Goal: Entertainment & Leisure: Browse casually

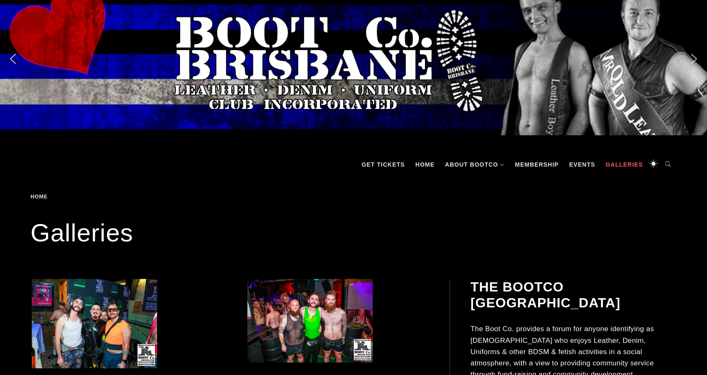
scroll to position [84, 0]
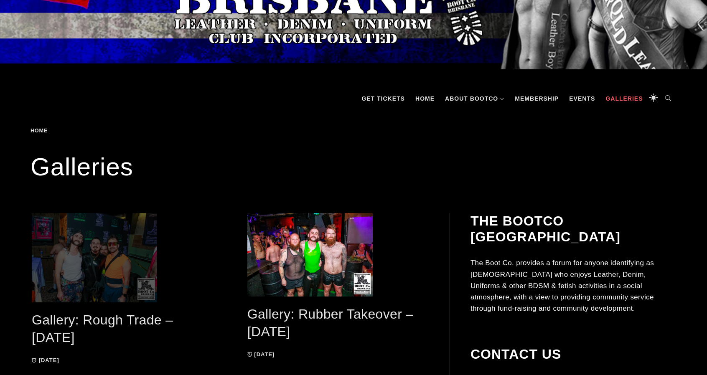
click at [134, 234] on span at bounding box center [123, 257] width 182 height 89
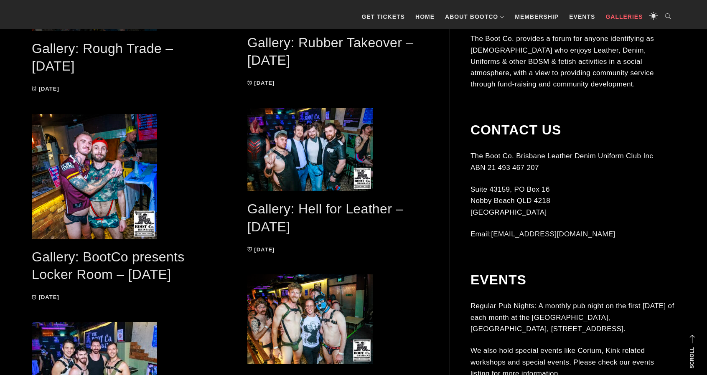
scroll to position [209, 0]
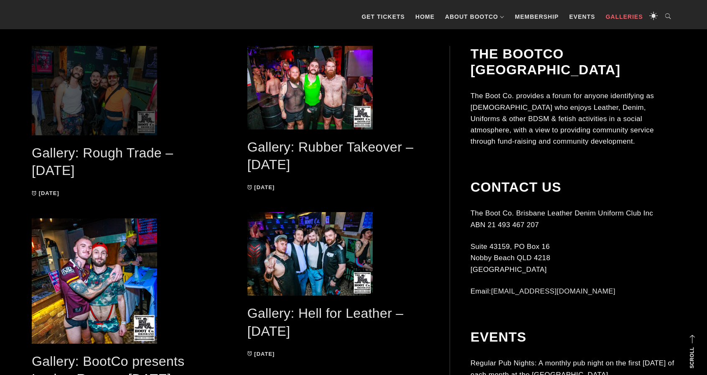
click at [119, 111] on span at bounding box center [123, 90] width 182 height 89
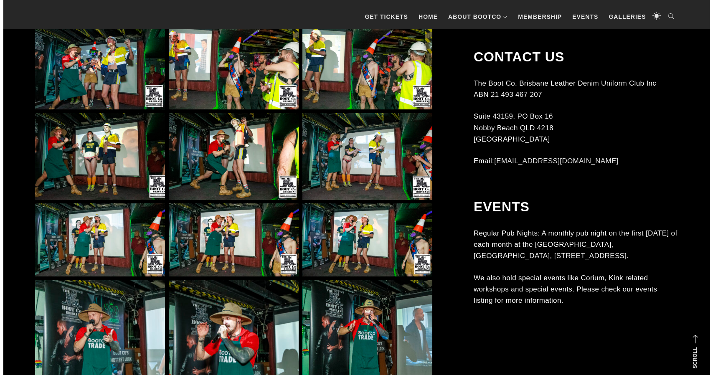
scroll to position [793, 0]
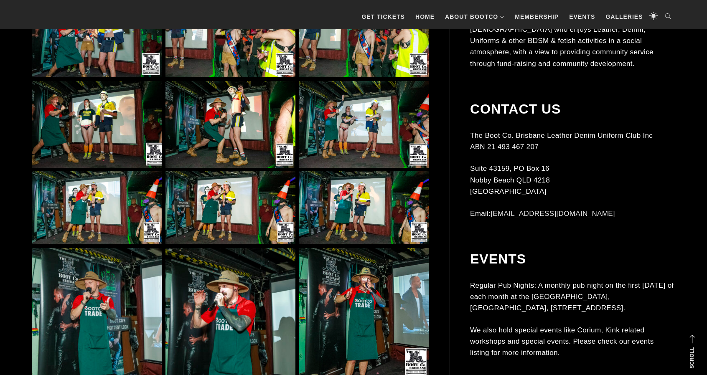
click at [321, 118] on img at bounding box center [364, 124] width 130 height 87
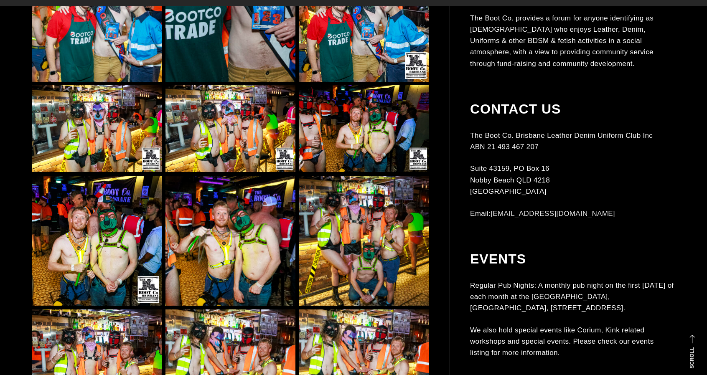
scroll to position [1462, 0]
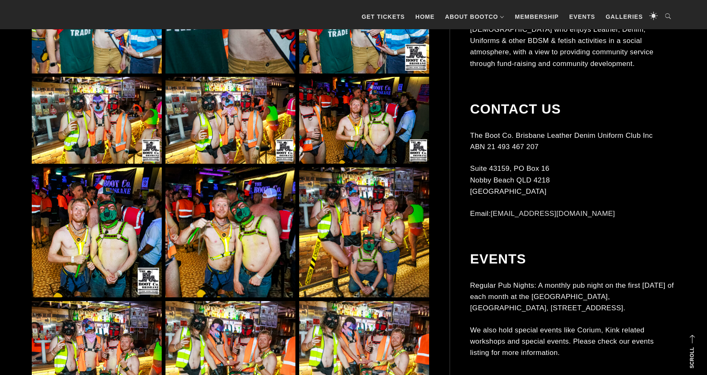
click at [204, 159] on img at bounding box center [230, 120] width 130 height 87
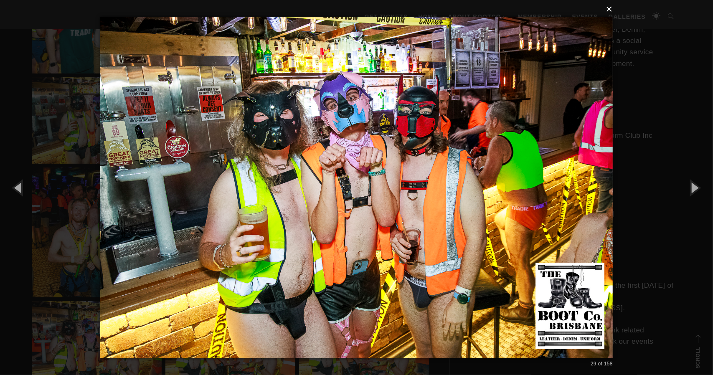
click at [611, 12] on button "×" at bounding box center [359, 9] width 512 height 18
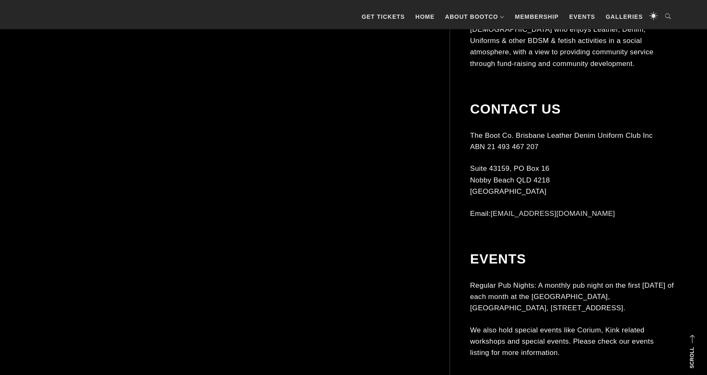
scroll to position [1963, 0]
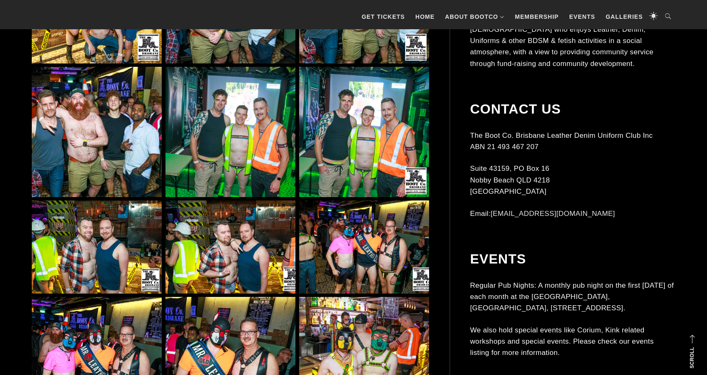
click at [204, 156] on img at bounding box center [230, 132] width 130 height 130
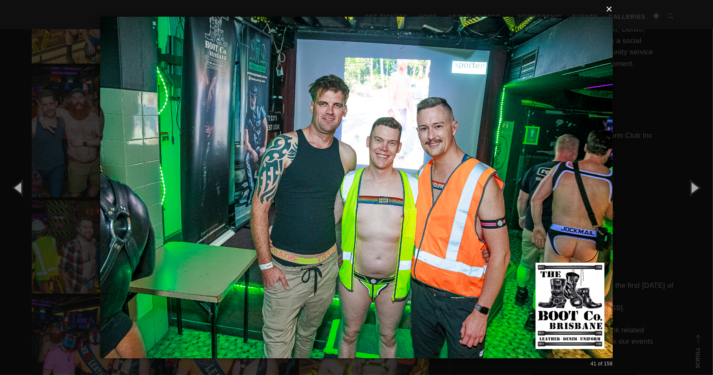
click at [611, 6] on button "×" at bounding box center [359, 9] width 512 height 18
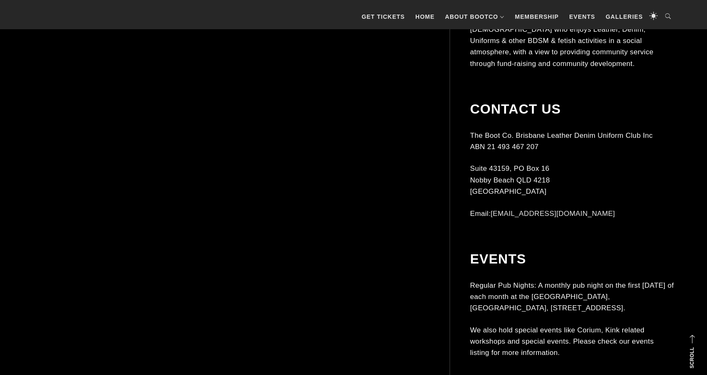
scroll to position [3967, 0]
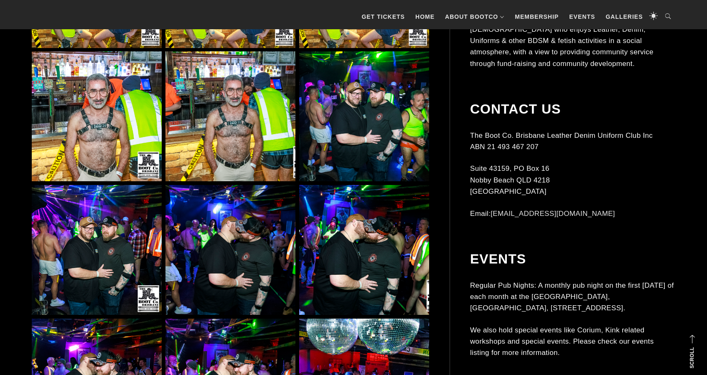
click at [396, 126] on img at bounding box center [364, 116] width 130 height 130
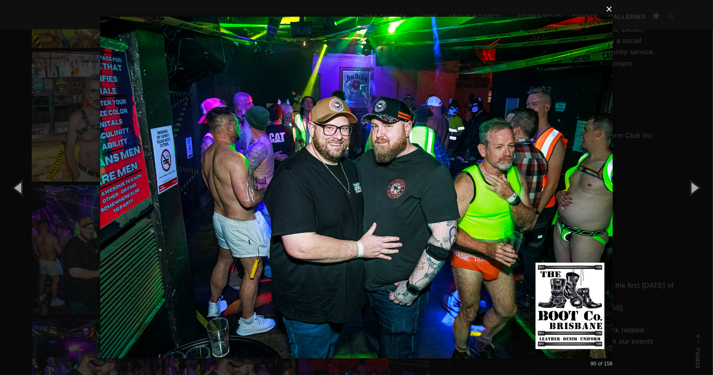
click at [610, 10] on button "×" at bounding box center [359, 9] width 512 height 18
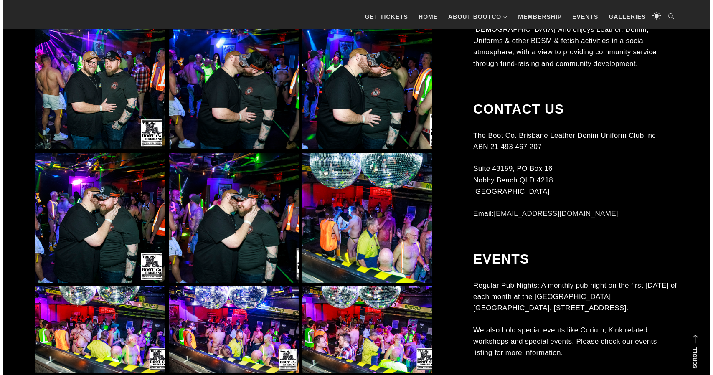
scroll to position [4134, 0]
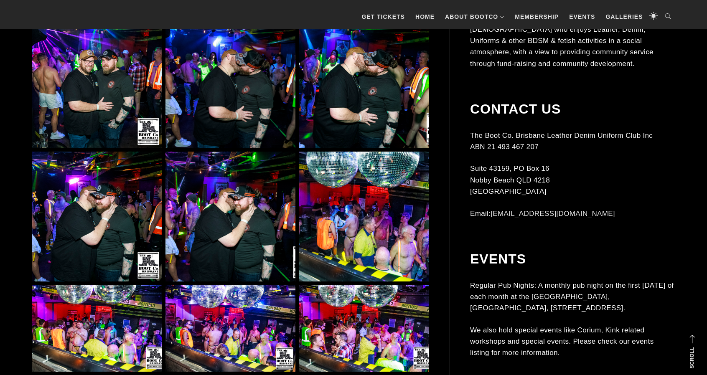
click at [348, 223] on img at bounding box center [364, 217] width 130 height 130
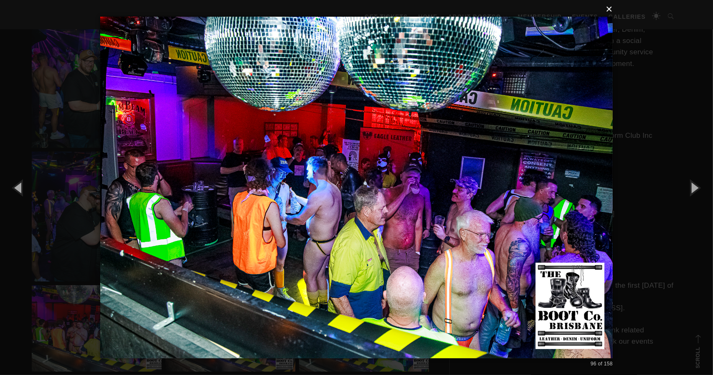
click at [610, 9] on button "×" at bounding box center [359, 9] width 512 height 18
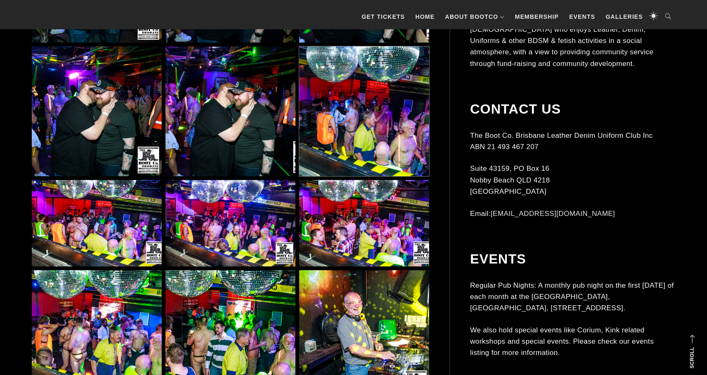
scroll to position [4301, 0]
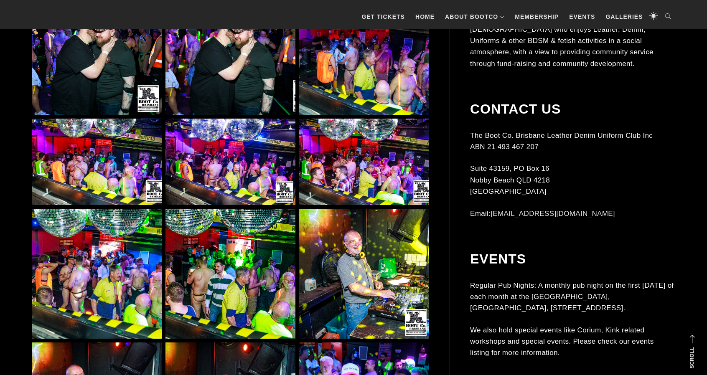
click at [105, 273] on img at bounding box center [97, 274] width 130 height 130
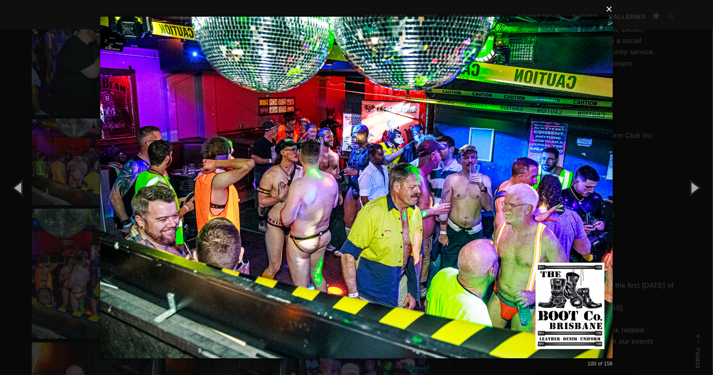
click at [608, 10] on button "×" at bounding box center [359, 9] width 512 height 18
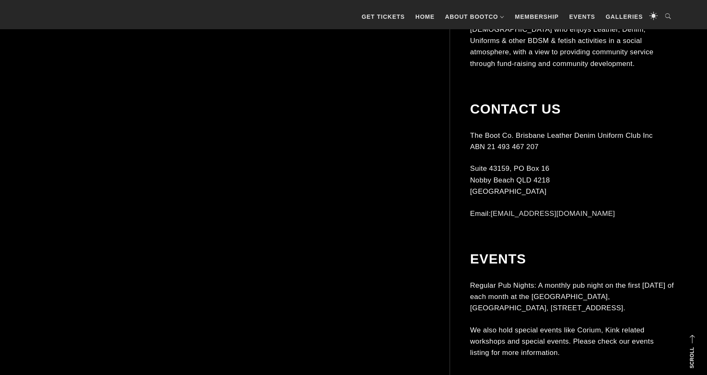
scroll to position [6222, 0]
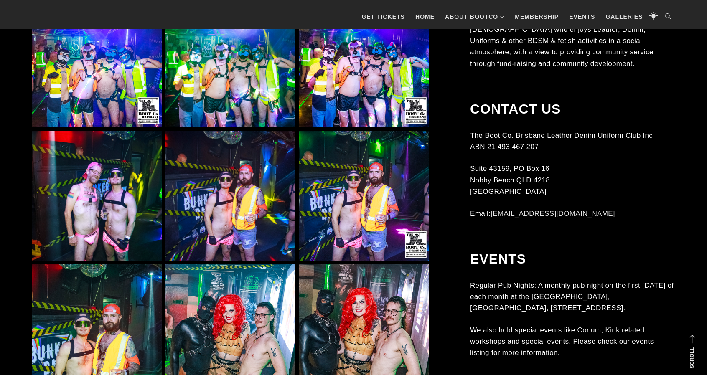
click at [113, 213] on img at bounding box center [97, 196] width 130 height 130
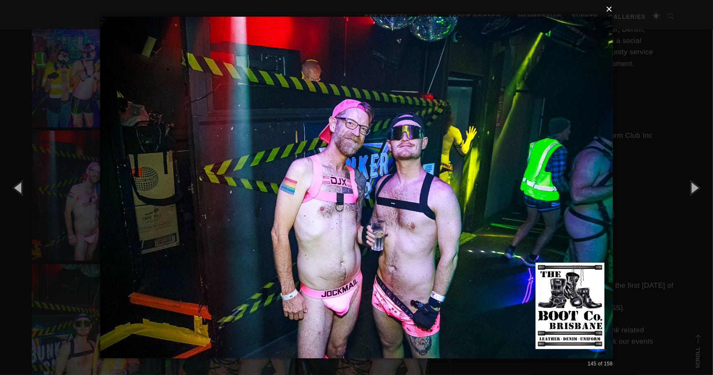
click at [609, 8] on button "×" at bounding box center [359, 9] width 512 height 18
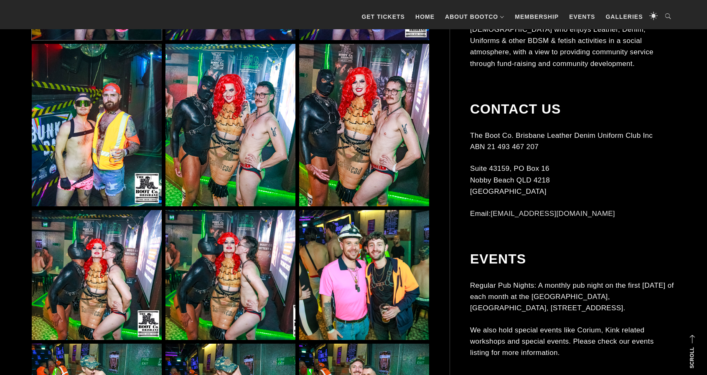
scroll to position [6472, 0]
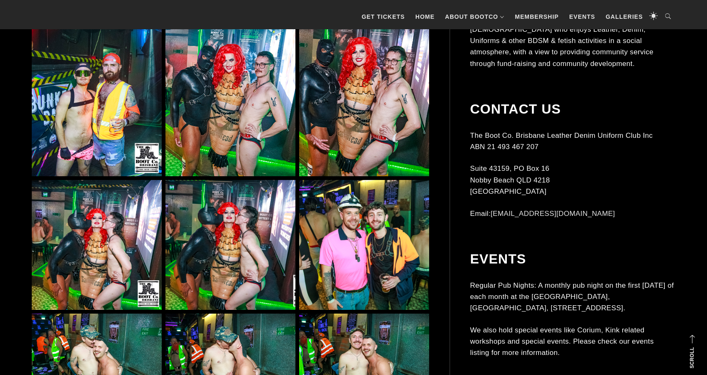
click at [84, 151] on img at bounding box center [97, 95] width 130 height 162
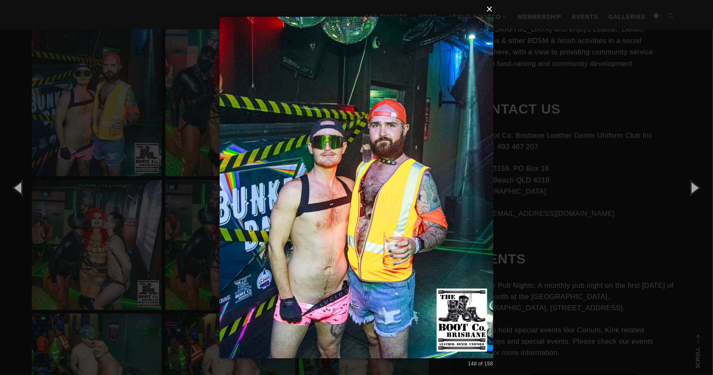
click at [490, 12] on button "×" at bounding box center [358, 9] width 273 height 18
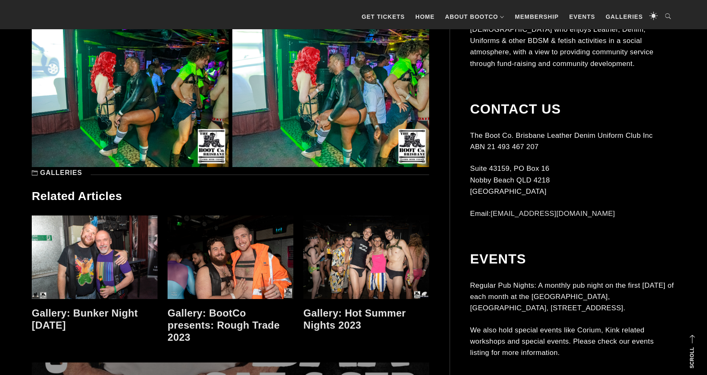
scroll to position [6973, 0]
